Goal: Find specific page/section: Find specific page/section

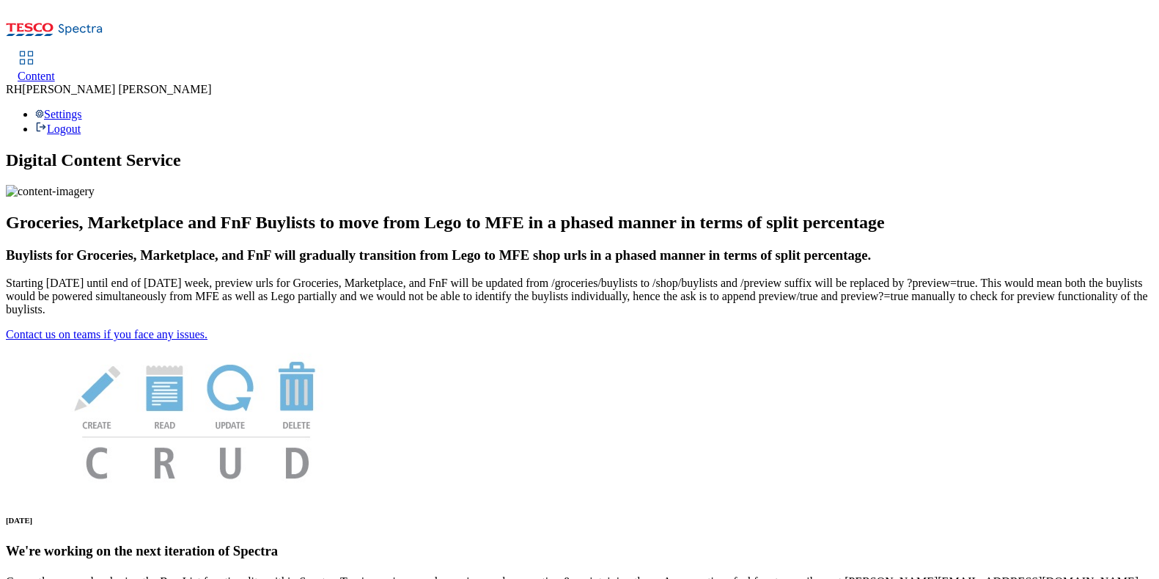
click at [55, 70] on span "Content" at bounding box center [36, 76] width 37 height 12
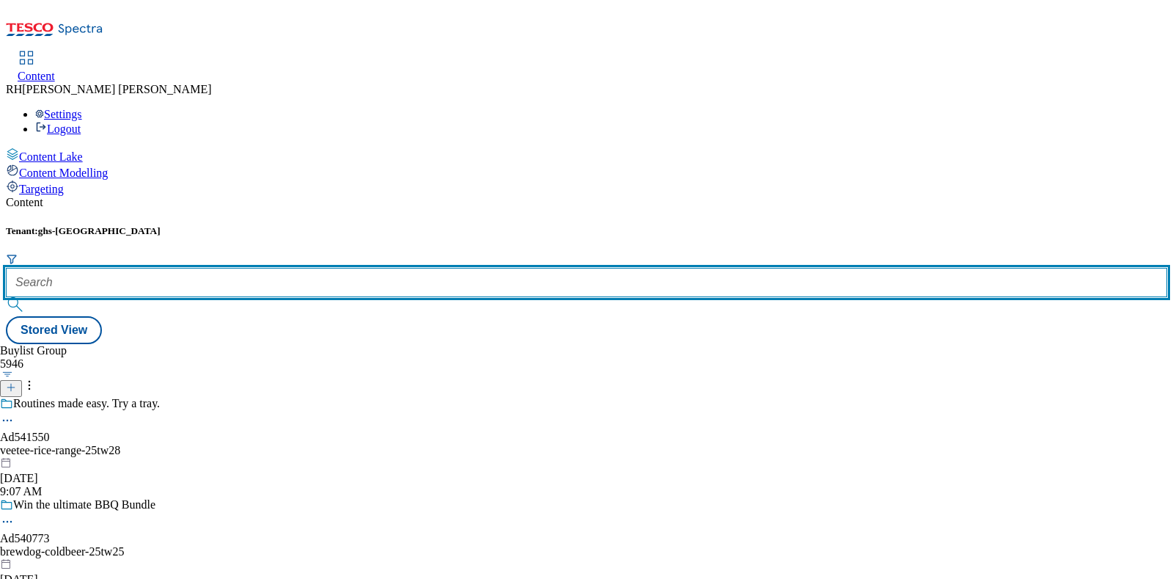
click at [337, 268] on input "text" at bounding box center [586, 282] width 1161 height 29
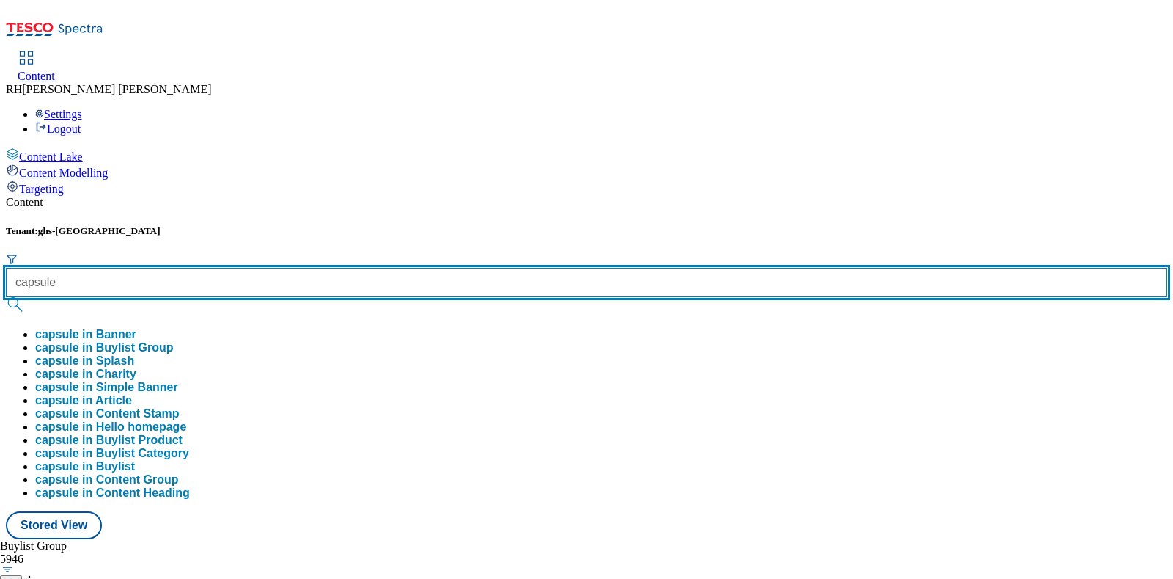
type input "capsule"
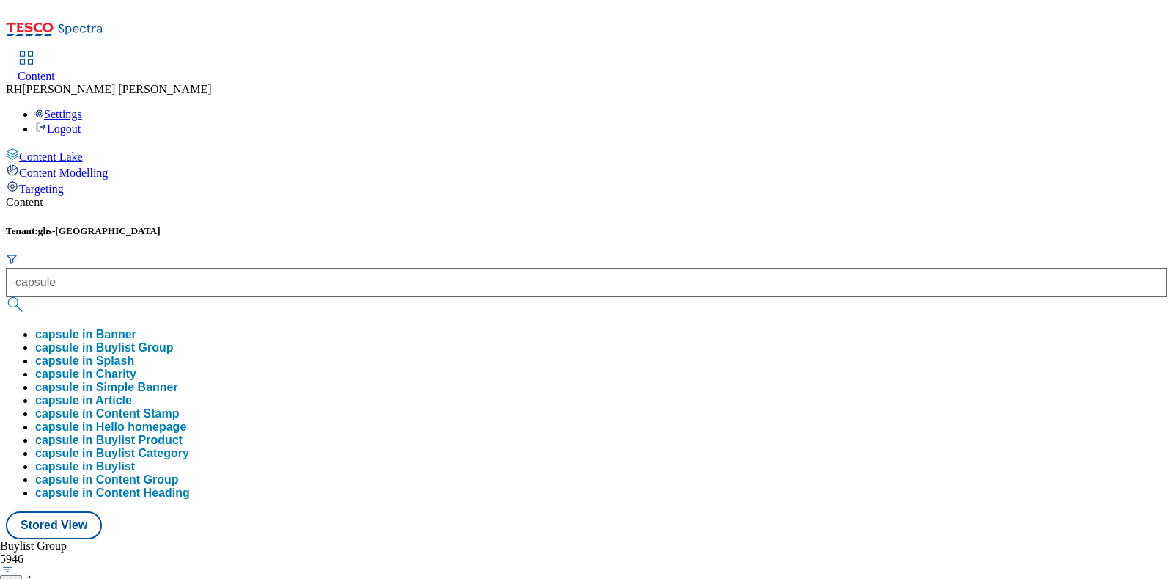
click at [173, 341] on button "capsule in Buylist Group" at bounding box center [104, 347] width 138 height 13
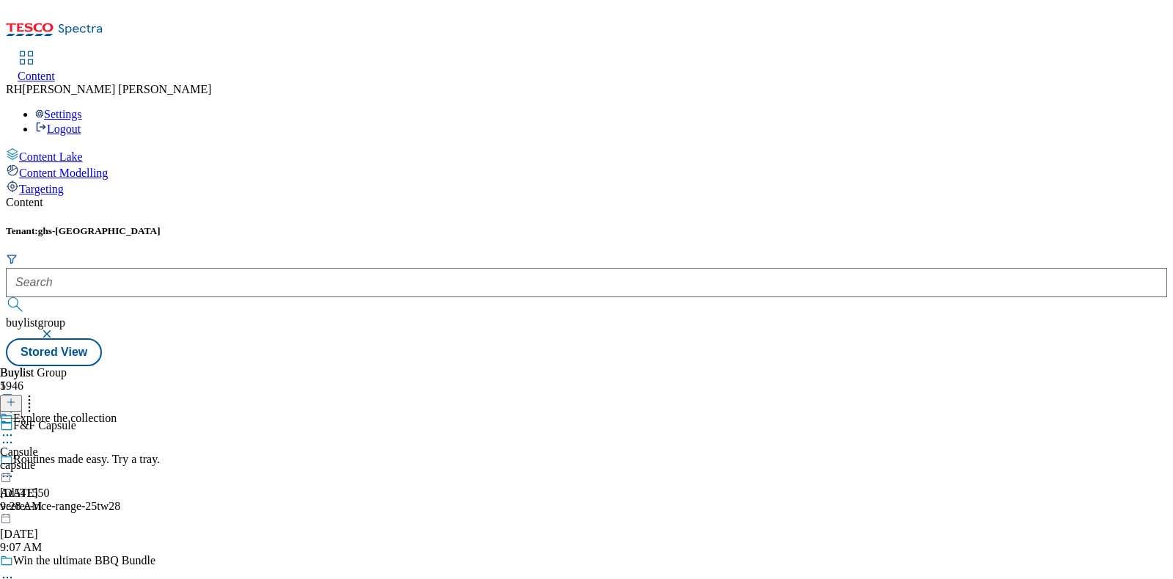
click at [117, 411] on div "Explore the collection Capsule capsule [DATE] 9:28 AM" at bounding box center [58, 461] width 117 height 101
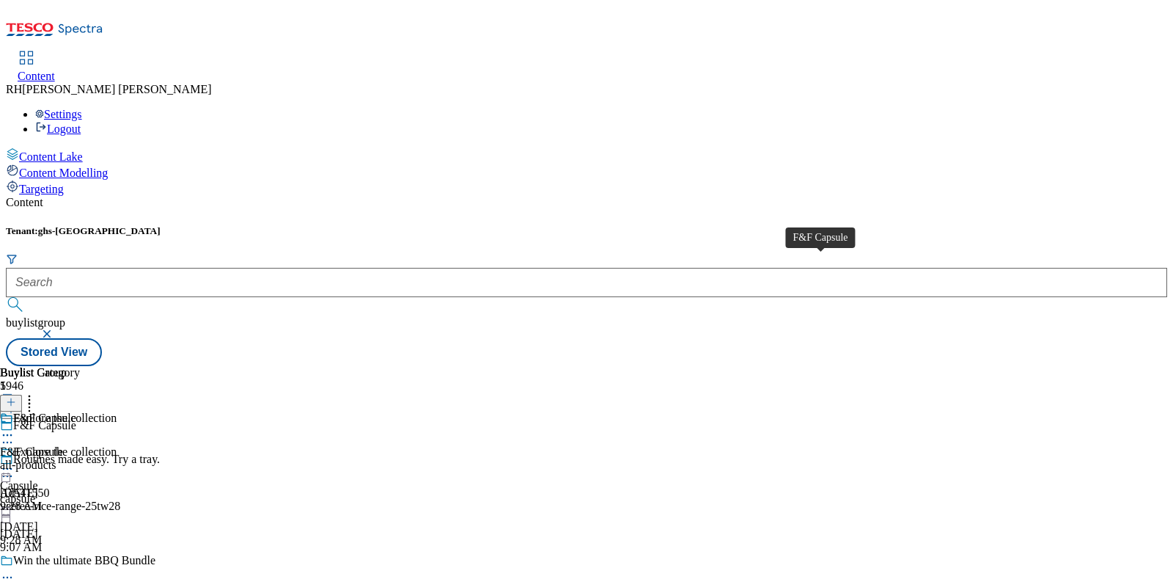
click at [63, 445] on div "F&F Capsule" at bounding box center [31, 451] width 63 height 13
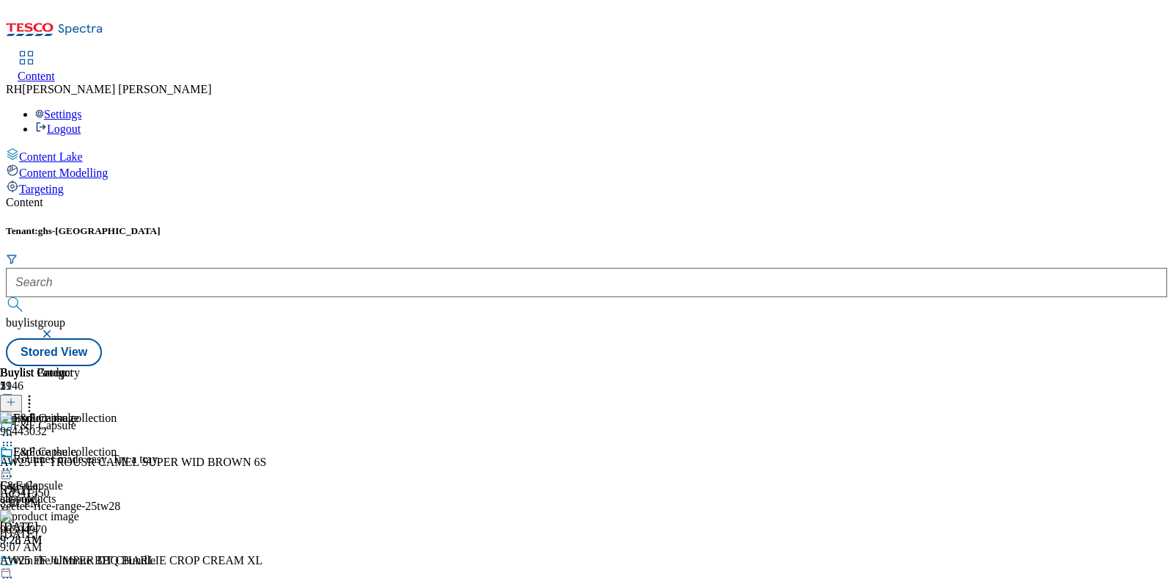
click at [117, 488] on div "Explore the collection Capsule capsule [DATE] 9:28 AM" at bounding box center [58, 495] width 117 height 101
